Goal: Complete application form

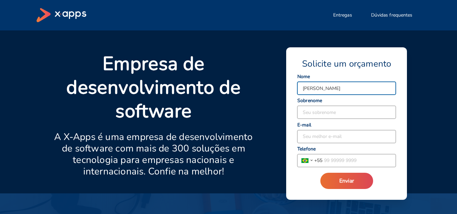
type input "[PERSON_NAME]"
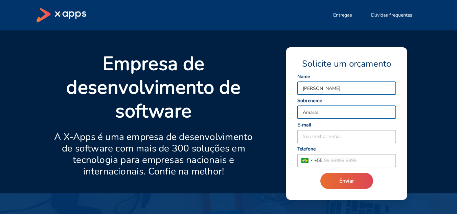
type input "Amaral"
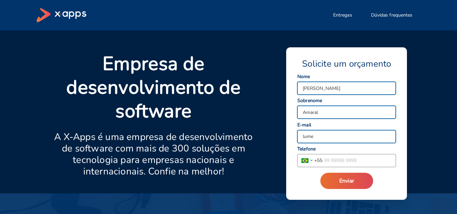
type input "[EMAIL_ADDRESS][DOMAIN_NAME]"
click at [362, 160] on input "tel" at bounding box center [358, 160] width 73 height 13
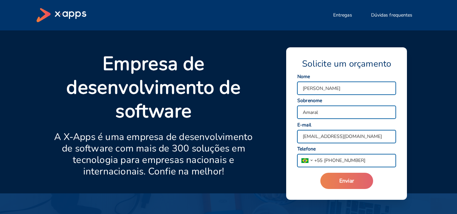
type input "[PHONE_NUMBER]"
click at [365, 176] on button "Enviar" at bounding box center [346, 181] width 53 height 16
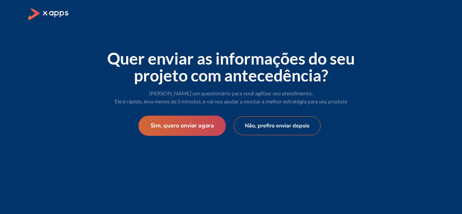
click at [208, 130] on button "Sim, quero enviar agora" at bounding box center [181, 126] width 87 height 20
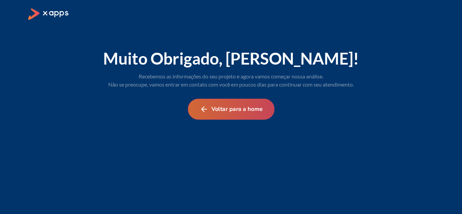
click at [220, 106] on button "Voltar para a home" at bounding box center [231, 109] width 87 height 21
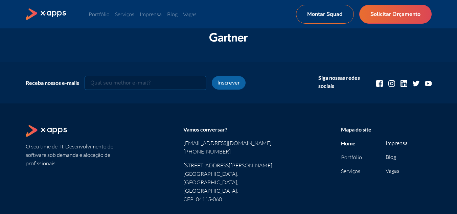
scroll to position [812, 0]
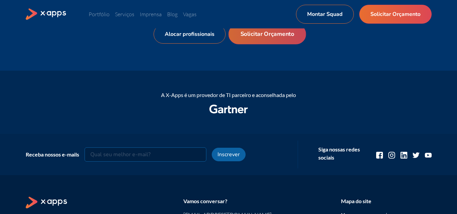
click at [283, 37] on link "Solicitar Orçamento" at bounding box center [266, 34] width 77 height 20
select select "BR"
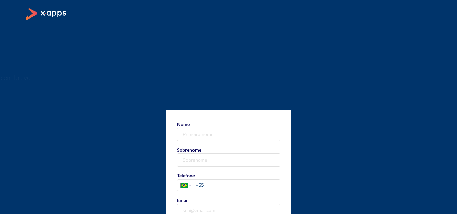
scroll to position [46, 0]
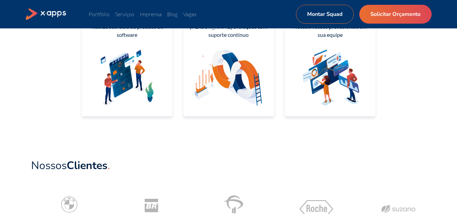
scroll to position [552, 0]
